Goal: Transaction & Acquisition: Download file/media

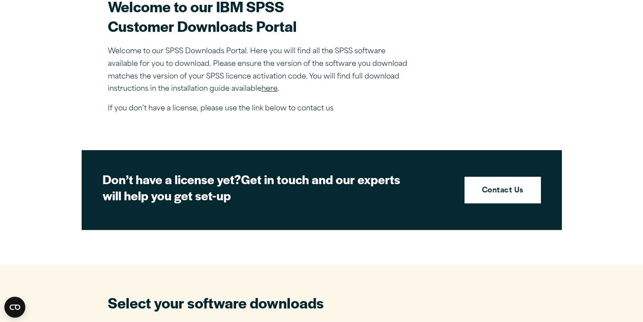
scroll to position [286, 0]
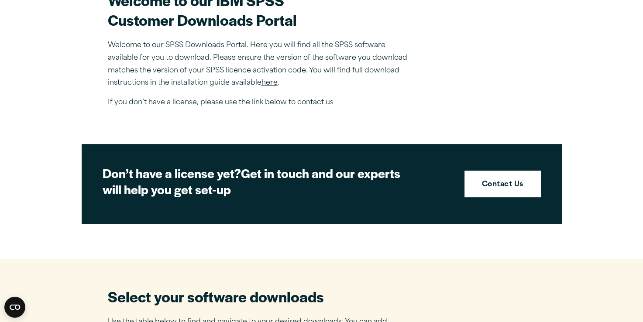
drag, startPoint x: 641, startPoint y: 90, endPoint x: 645, endPoint y: 104, distance: 14.8
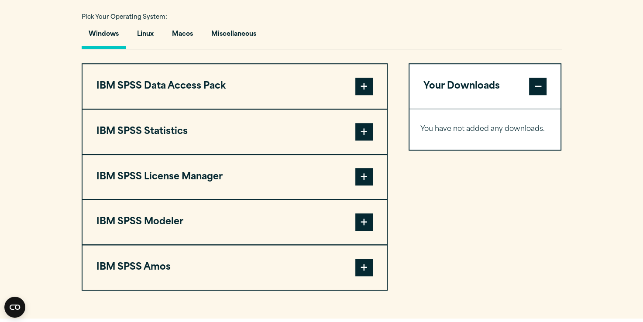
scroll to position [648, 0]
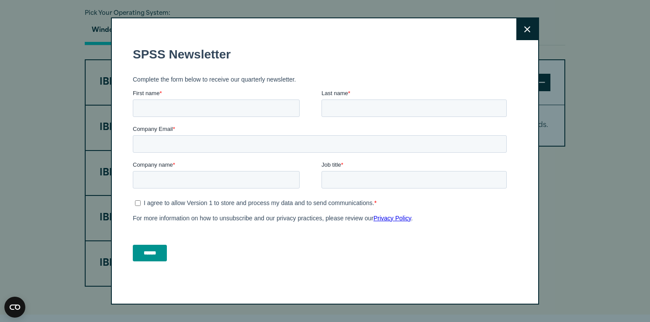
click at [525, 30] on icon at bounding box center [527, 29] width 6 height 6
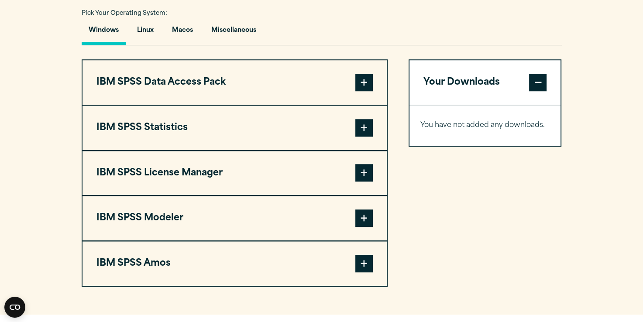
click at [360, 129] on span at bounding box center [364, 127] width 17 height 17
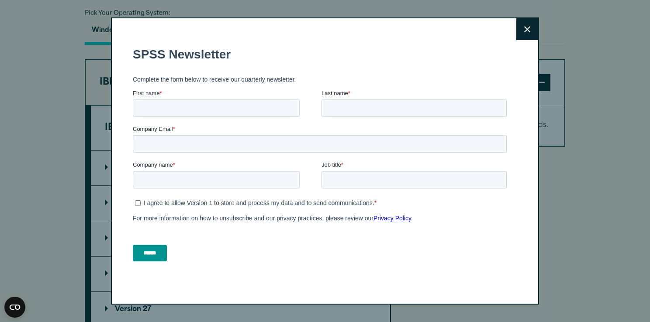
click at [524, 30] on icon at bounding box center [527, 29] width 6 height 7
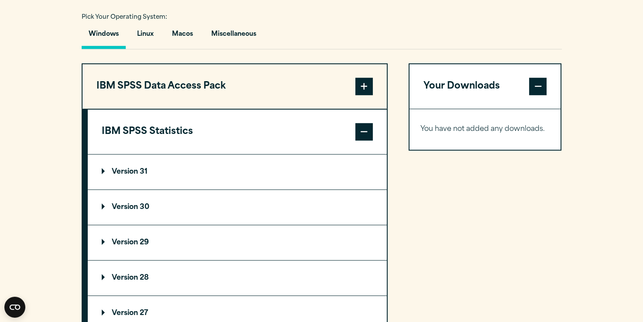
scroll to position [651, 0]
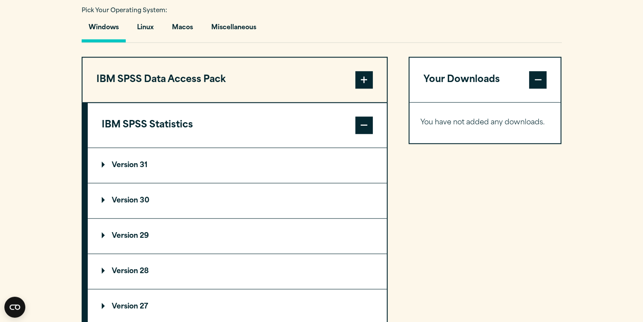
click at [136, 162] on p "Version 31" at bounding box center [125, 165] width 46 height 7
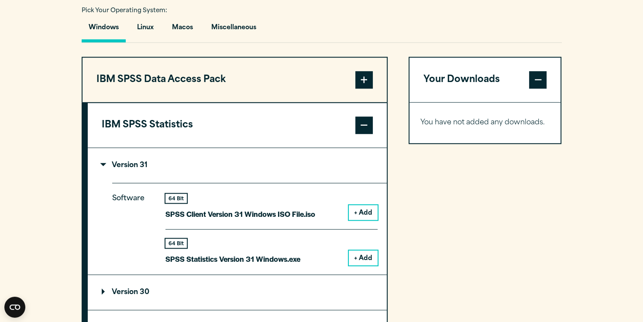
click at [358, 255] on button "+ Add" at bounding box center [363, 258] width 29 height 15
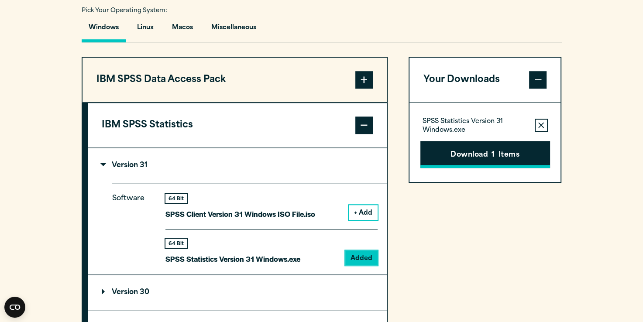
click at [483, 150] on button "Download 1 Items" at bounding box center [486, 154] width 130 height 27
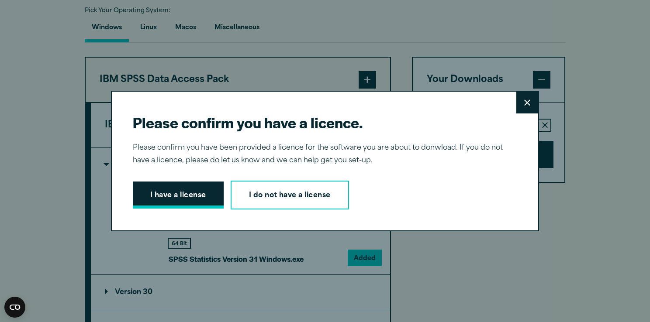
click at [186, 194] on button "I have a license" at bounding box center [178, 195] width 91 height 27
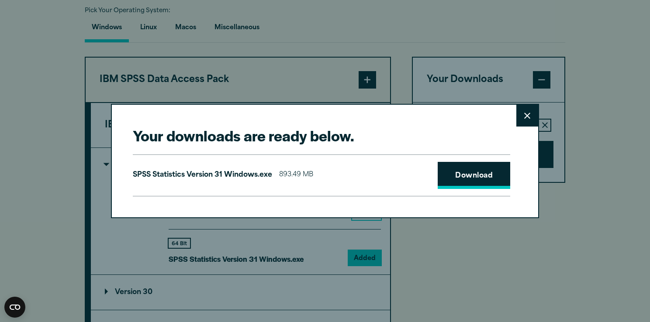
click at [460, 175] on link "Download" at bounding box center [474, 175] width 73 height 27
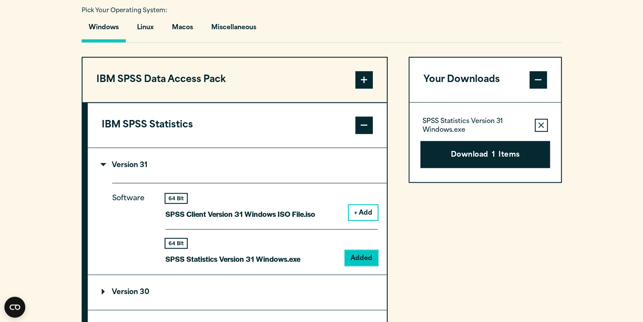
click at [379, 22] on div "Your downloads are ready below. Close SPSS Statistics Version 31 Windows.exe 89…" at bounding box center [321, 161] width 643 height 322
